Goal: Transaction & Acquisition: Purchase product/service

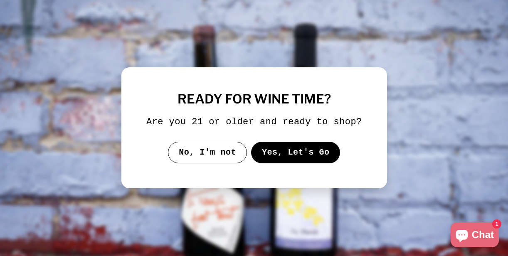
click at [276, 150] on button "Yes, Let's Go" at bounding box center [295, 153] width 89 height 22
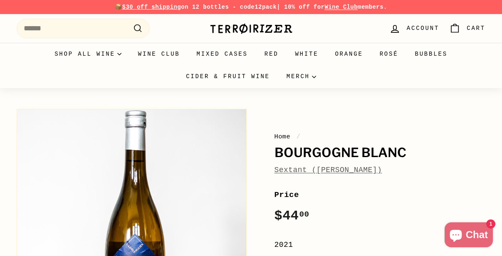
click at [285, 172] on link "Sextant ([PERSON_NAME])" at bounding box center [328, 170] width 108 height 8
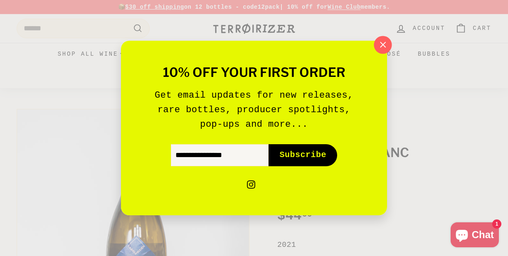
click at [379, 48] on icon "button" at bounding box center [382, 45] width 12 height 12
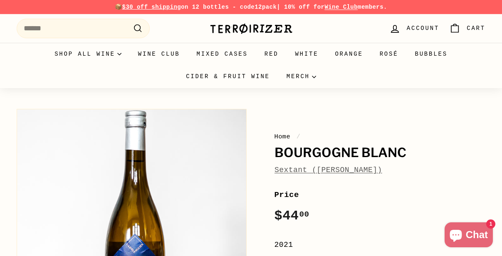
click at [389, 170] on div "Sextant ([PERSON_NAME])" at bounding box center [379, 170] width 211 height 12
copy div "Sextant ([PERSON_NAME])"
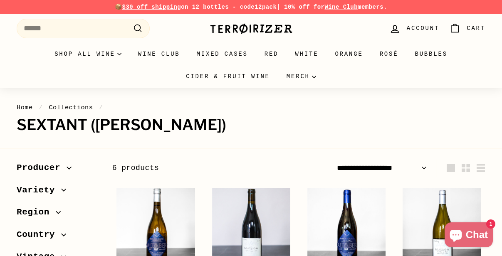
click at [132, 115] on header "Home / Collections / Sextant (Julien Altaber) 6 products" at bounding box center [251, 118] width 468 height 31
